Goal: Answer question/provide support

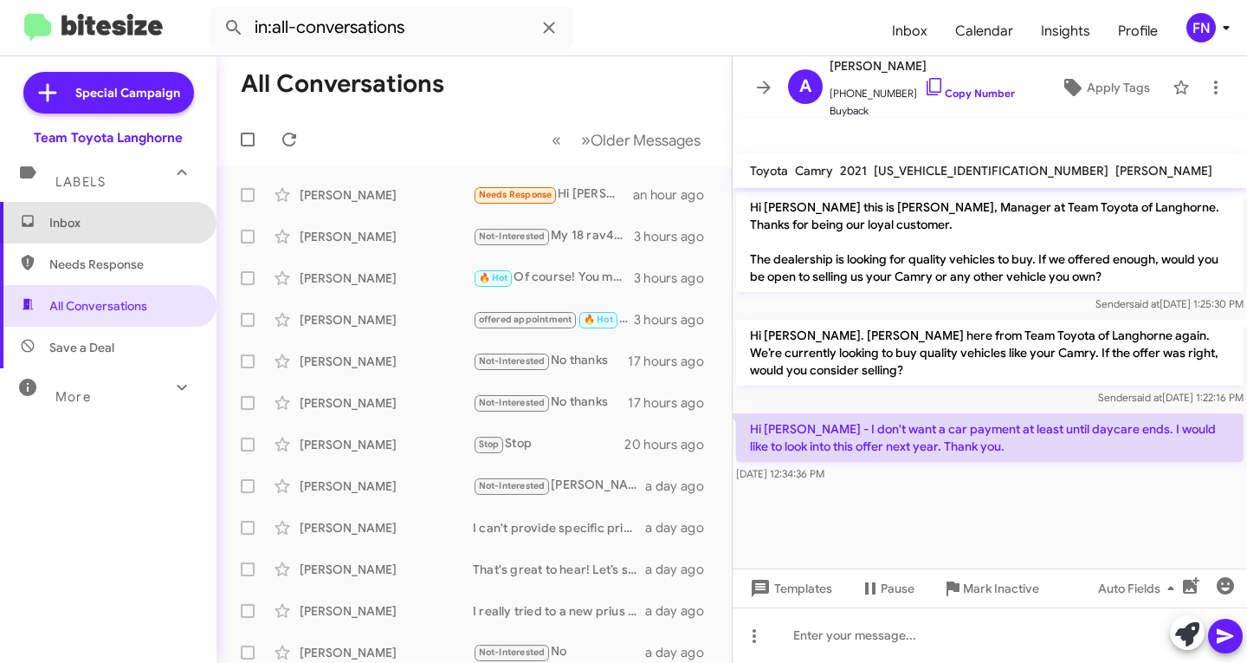
click at [155, 222] on span "Inbox" at bounding box center [122, 222] width 147 height 17
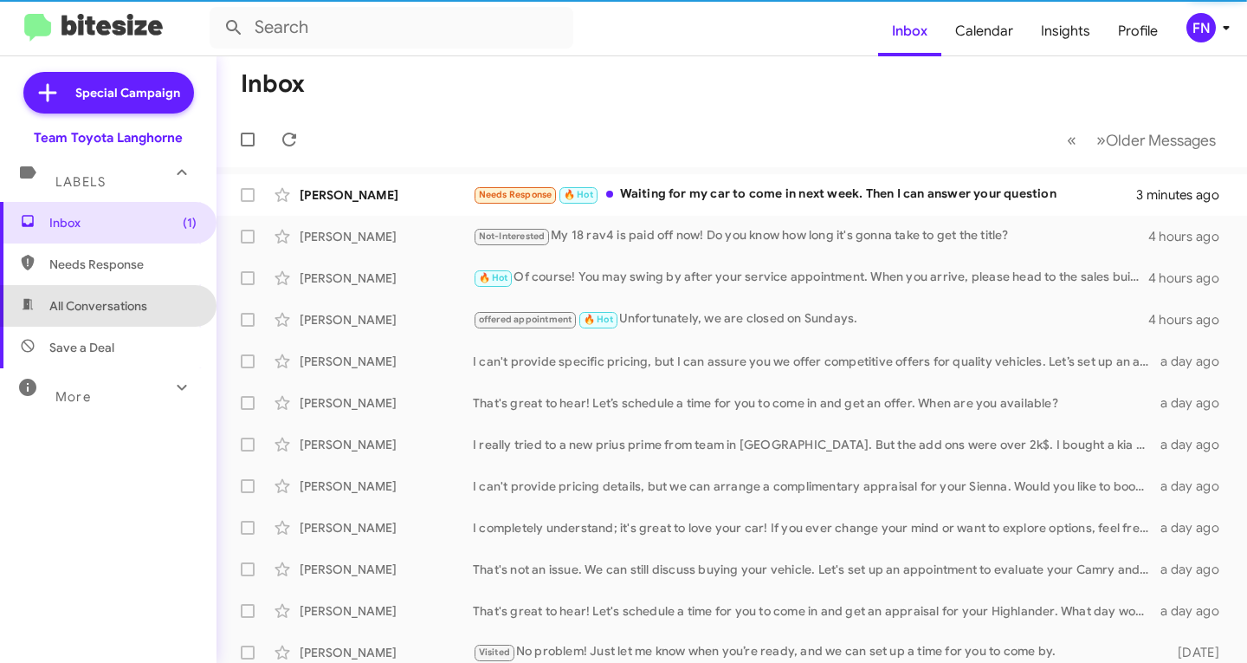
click at [140, 301] on span "All Conversations" at bounding box center [98, 305] width 98 height 17
type input "in:all-conversations"
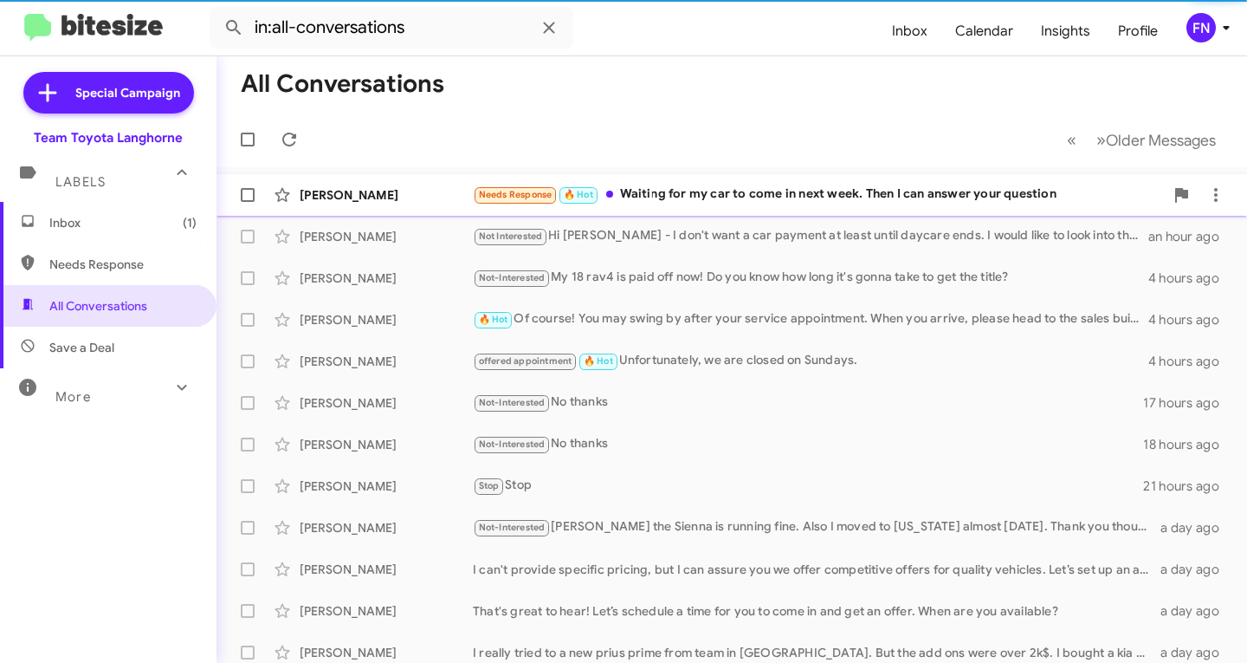
click at [407, 210] on div "[PERSON_NAME] Needs Response 🔥 Hot Waiting for my car to come in next week. The…" at bounding box center [731, 195] width 1003 height 35
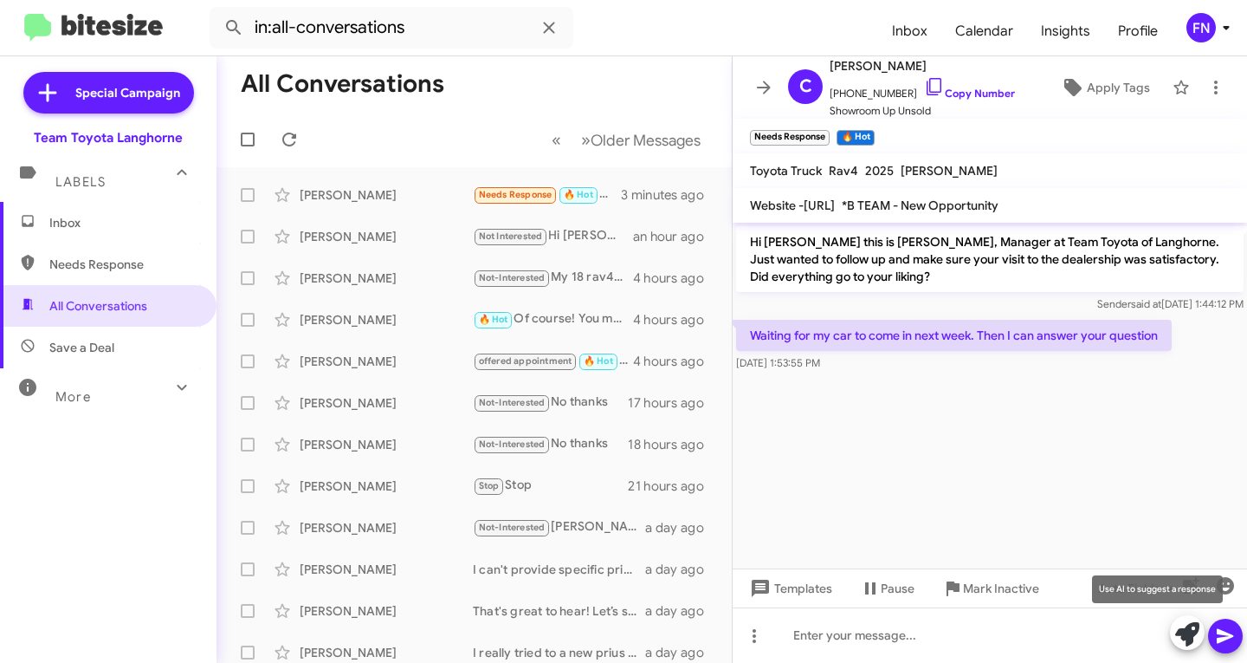
click at [1187, 638] on icon at bounding box center [1187, 634] width 24 height 24
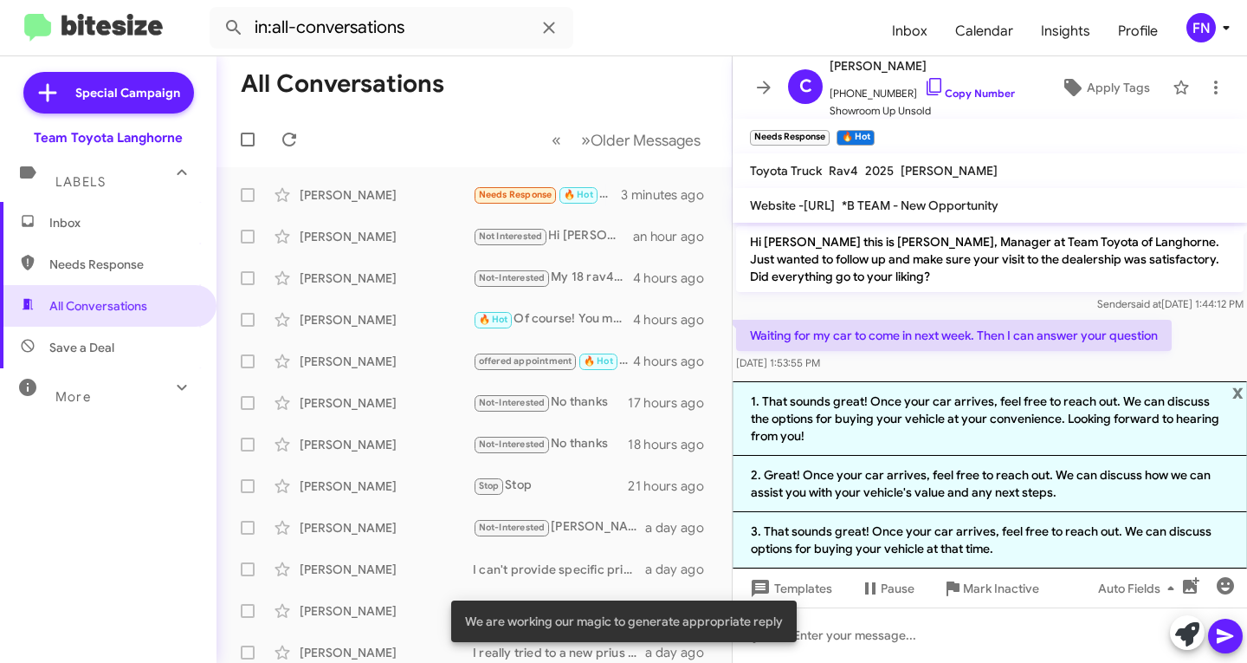
click at [1053, 142] on mat-toolbar "Needs Response × 🔥 Hot ×" at bounding box center [990, 136] width 515 height 35
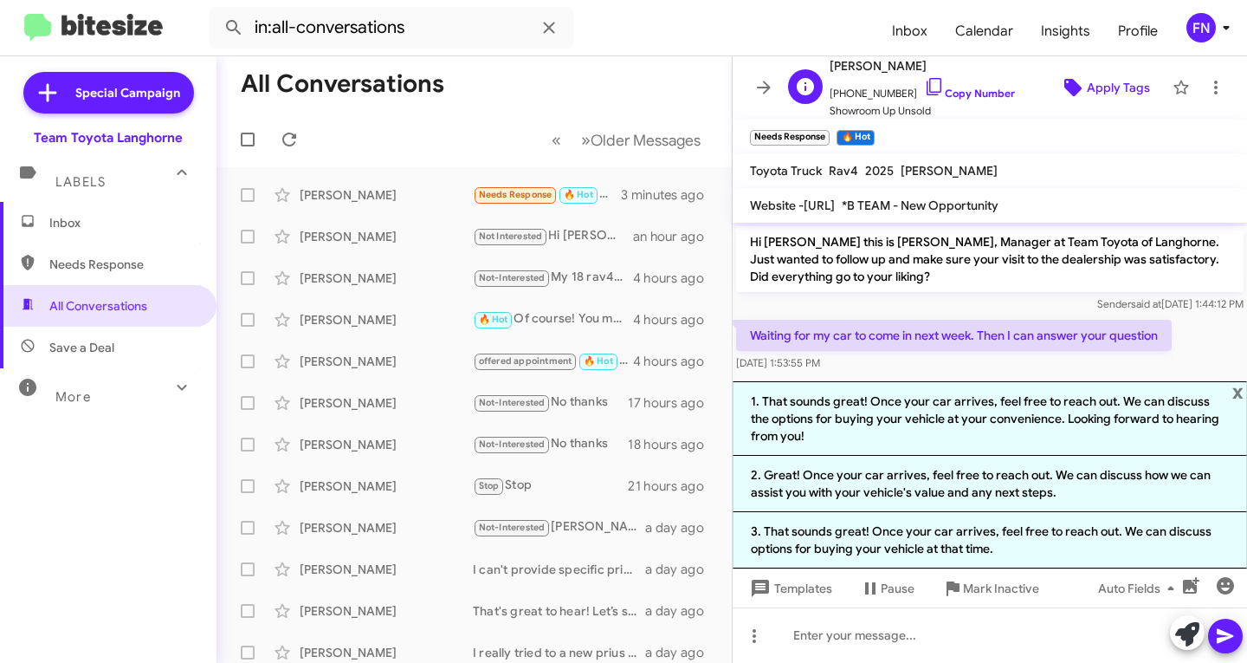
click at [1102, 81] on span "Apply Tags" at bounding box center [1118, 87] width 63 height 31
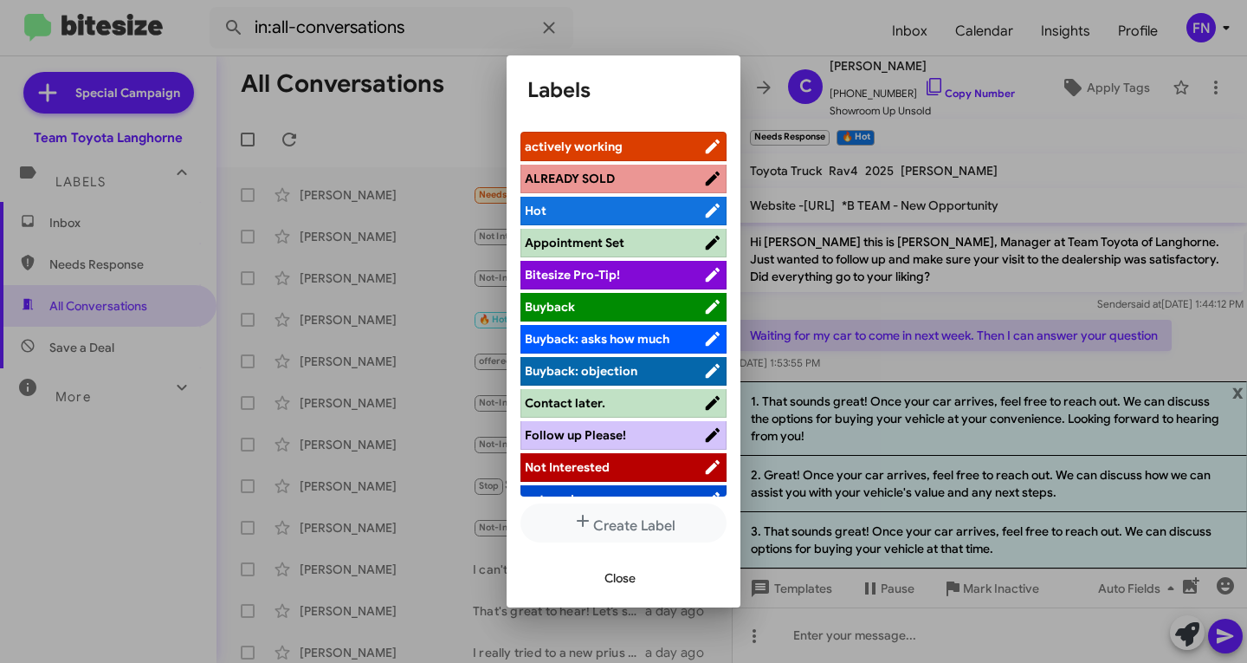
scroll to position [245, 0]
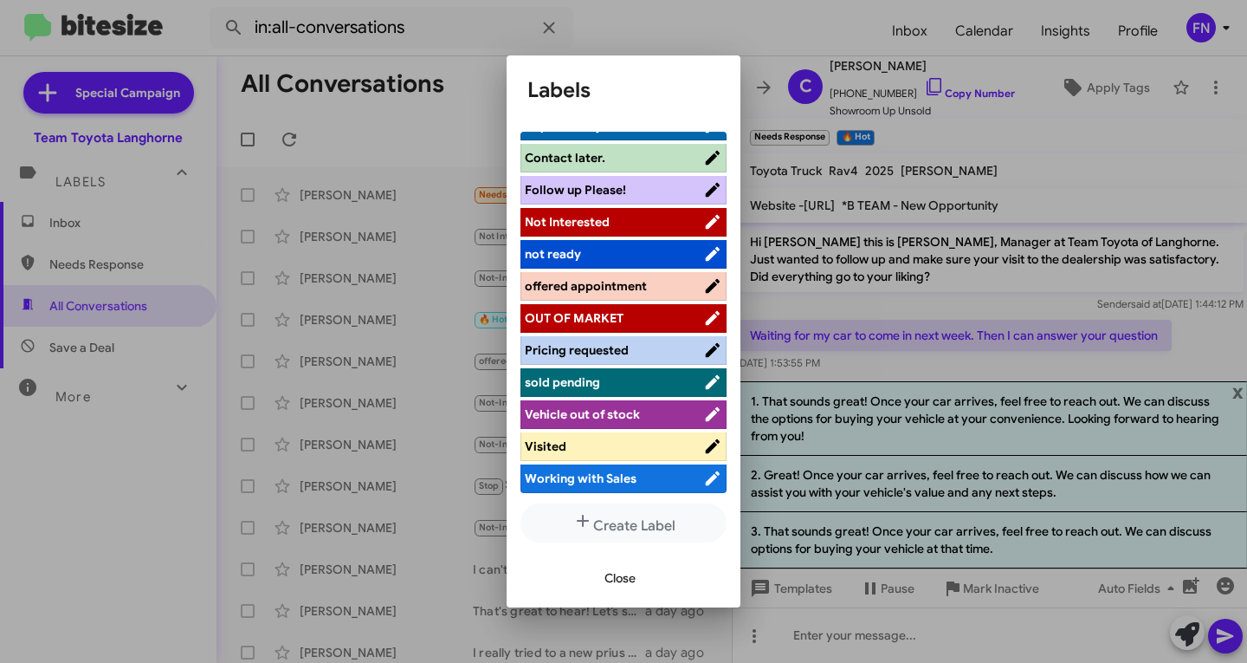
click at [596, 374] on span "sold pending" at bounding box center [562, 382] width 75 height 16
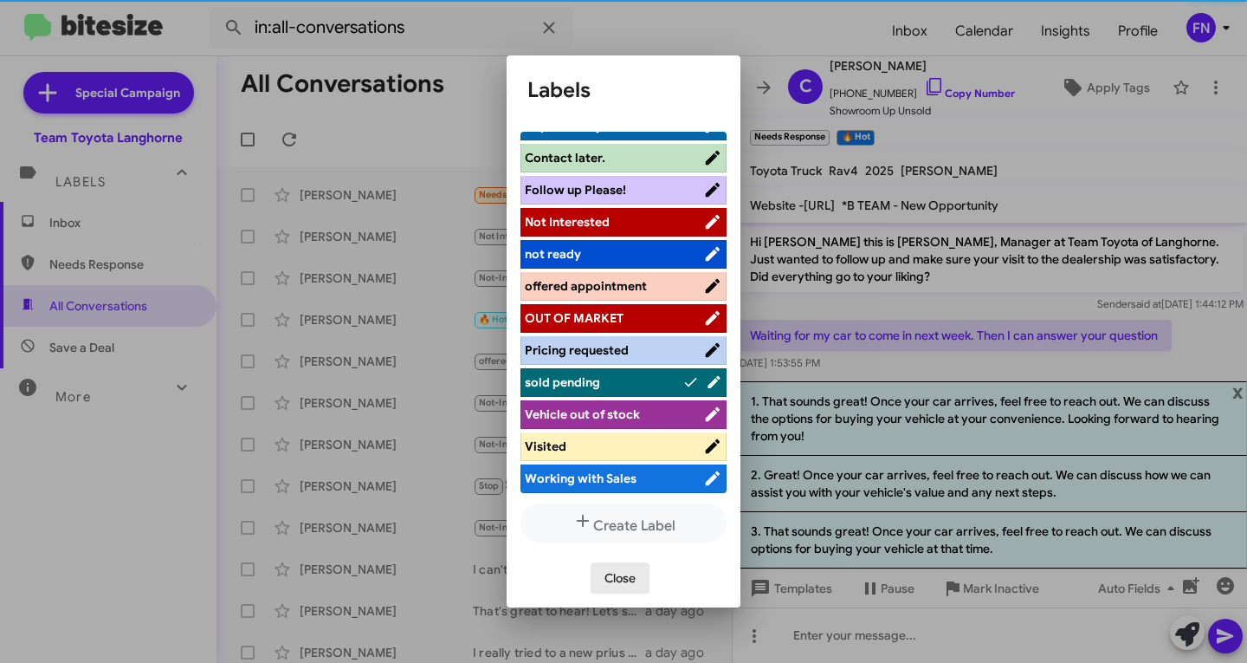
click at [599, 581] on button "Close" at bounding box center [620, 577] width 59 height 31
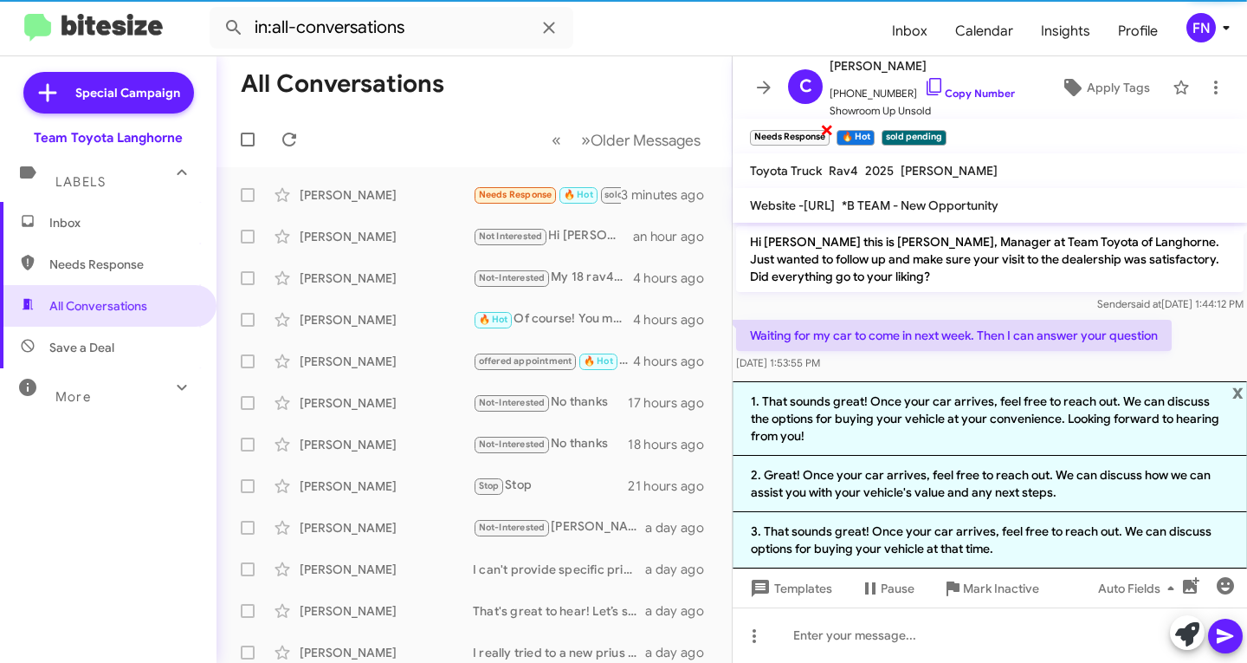
click at [829, 129] on span "×" at bounding box center [827, 129] width 14 height 21
